Goal: Check status: Check status

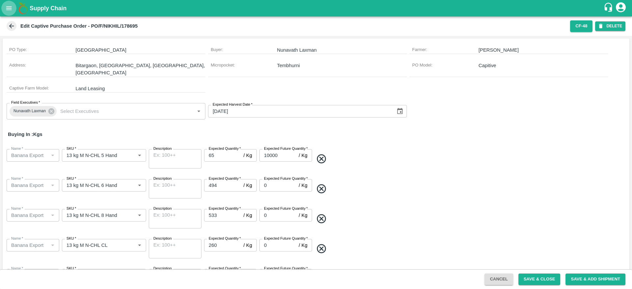
click at [10, 13] on button "open drawer" at bounding box center [8, 8] width 15 height 15
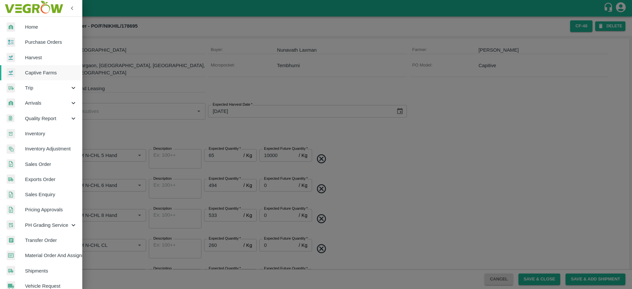
click at [49, 161] on span "Sales Order" at bounding box center [51, 164] width 52 height 7
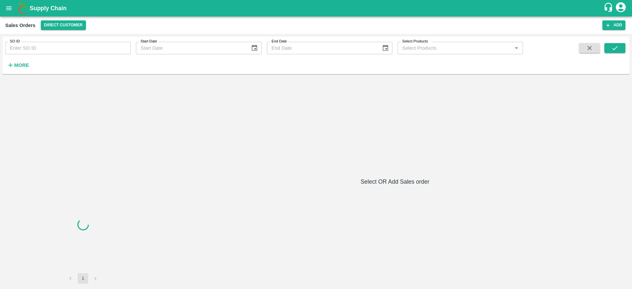
click at [88, 48] on input "SO ID" at bounding box center [67, 48] width 125 height 12
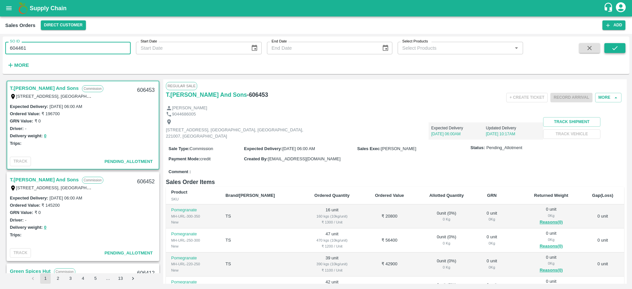
type input "604461"
click at [620, 43] on button "submit" at bounding box center [614, 48] width 21 height 10
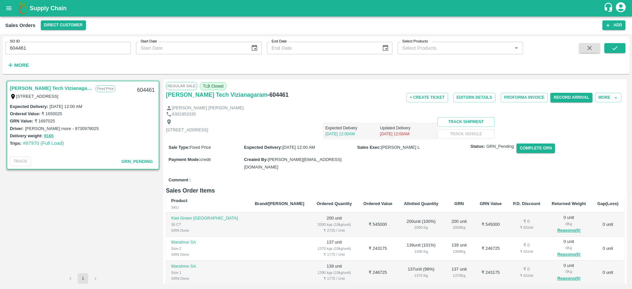
click at [35, 87] on link "[PERSON_NAME] Tech Vizianagaram" at bounding box center [51, 88] width 82 height 9
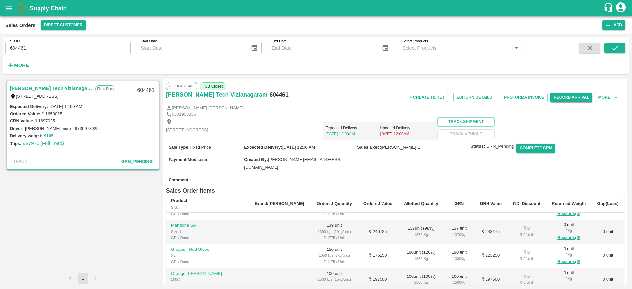
scroll to position [32, 0]
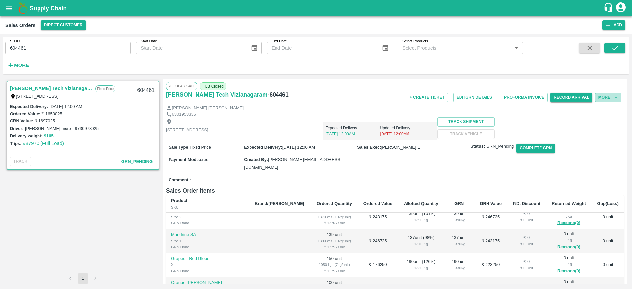
click at [600, 99] on button "More" at bounding box center [608, 98] width 26 height 10
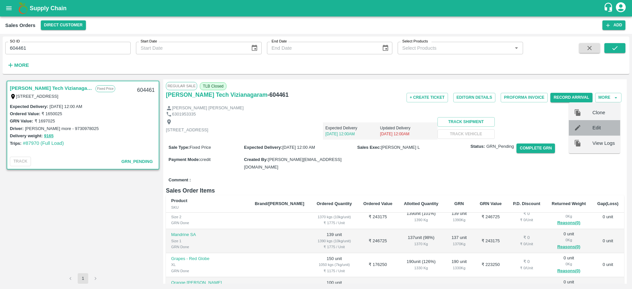
click at [602, 128] on span "Edit" at bounding box center [603, 127] width 22 height 7
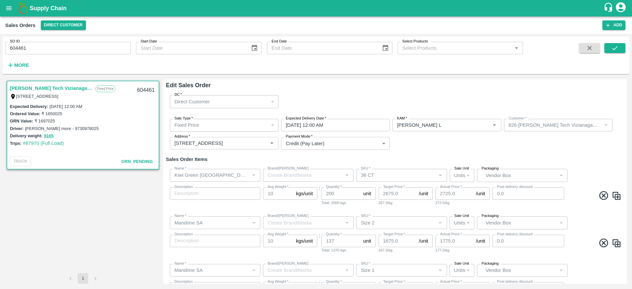
type input "Others"
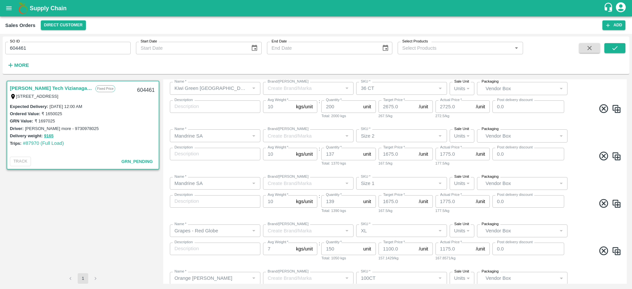
scroll to position [133, 0]
click at [8, 6] on icon "open drawer" at bounding box center [8, 8] width 7 height 7
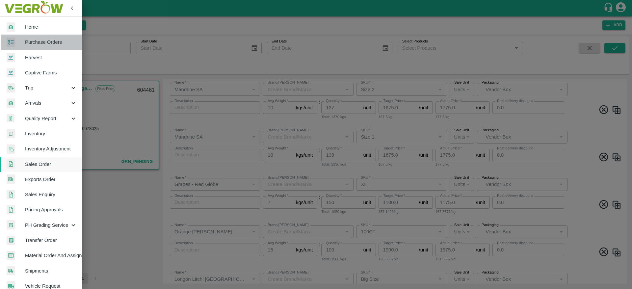
click at [33, 45] on span "Purchase Orders" at bounding box center [51, 41] width 52 height 7
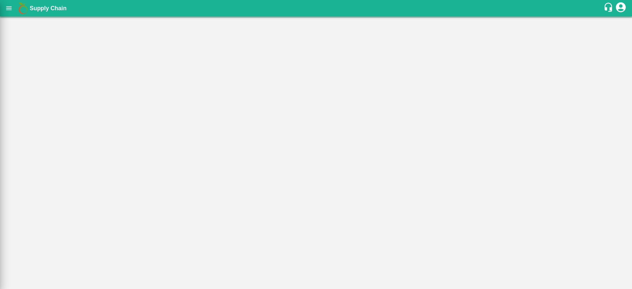
click at [45, 48] on div at bounding box center [316, 144] width 632 height 289
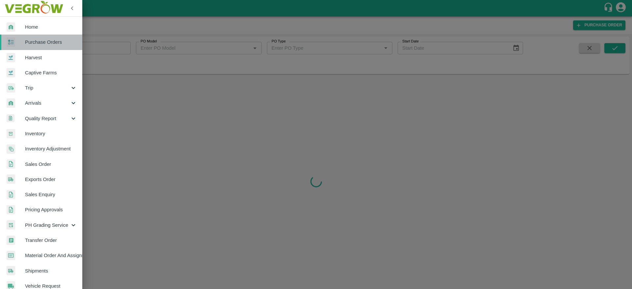
click at [50, 45] on span "Purchase Orders" at bounding box center [51, 41] width 52 height 7
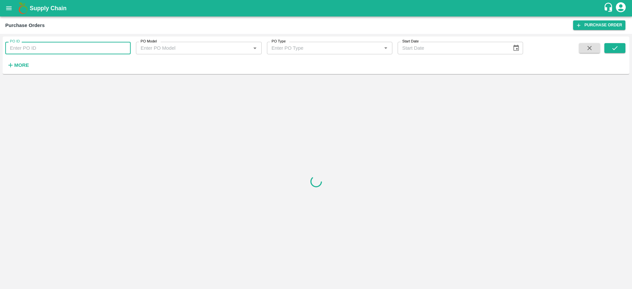
click at [65, 45] on input "PO ID" at bounding box center [67, 48] width 125 height 12
paste input "178676"
click at [614, 50] on icon "submit" at bounding box center [614, 47] width 7 height 7
click at [73, 50] on input "178676" at bounding box center [67, 48] width 125 height 12
type input "178676"
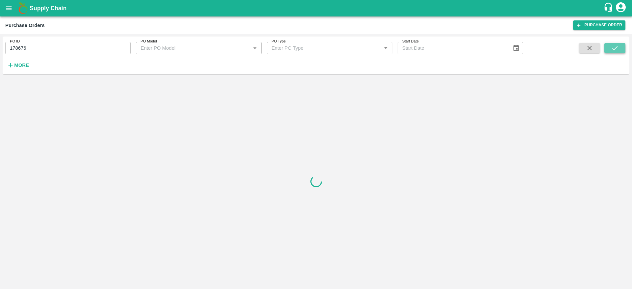
click at [614, 51] on icon "submit" at bounding box center [614, 47] width 7 height 7
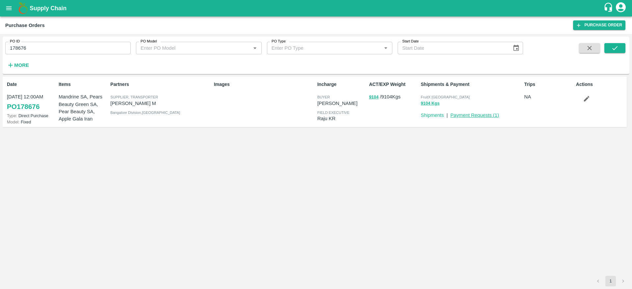
click at [489, 116] on link "Payment Requests ( 1 )" at bounding box center [474, 114] width 49 height 5
